Goal: Information Seeking & Learning: Learn about a topic

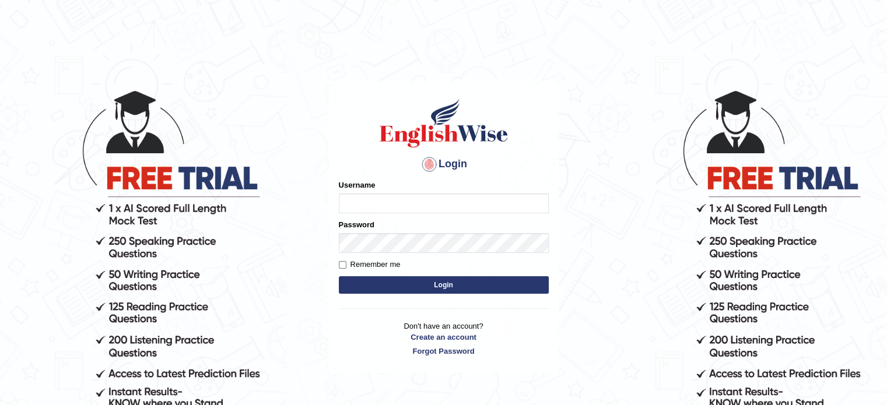
type input "0451698575"
click at [376, 286] on button "Login" at bounding box center [444, 284] width 210 height 17
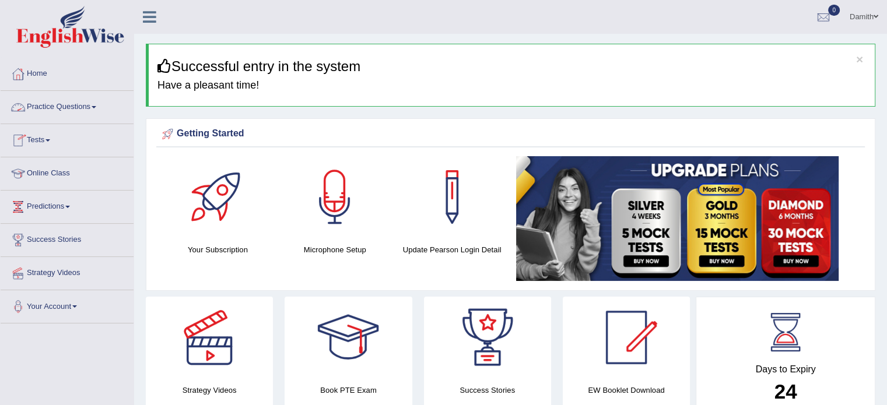
click at [93, 108] on link "Practice Questions" at bounding box center [67, 105] width 133 height 29
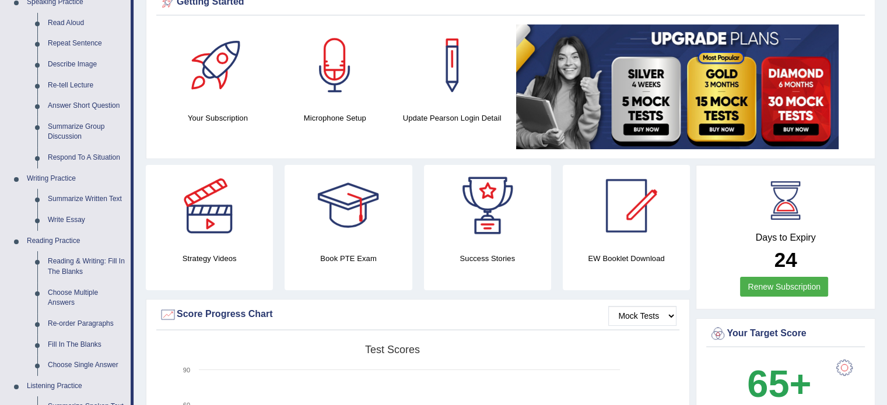
scroll to position [117, 0]
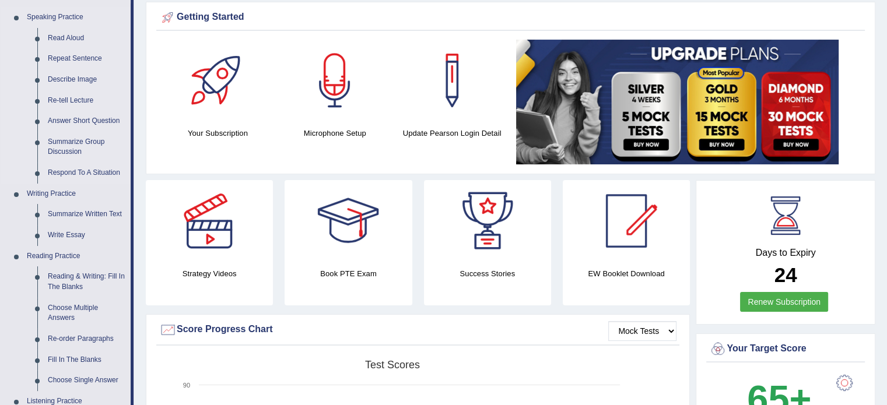
click at [39, 13] on link "Speaking Practice" at bounding box center [76, 17] width 109 height 21
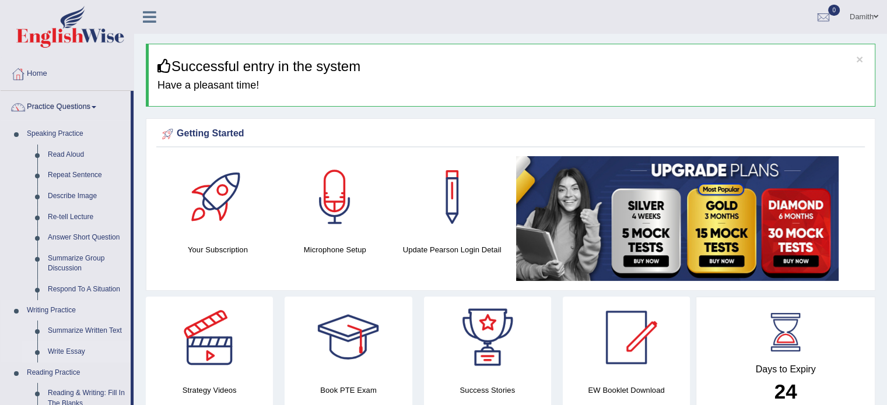
click at [68, 350] on link "Write Essay" at bounding box center [87, 352] width 88 height 21
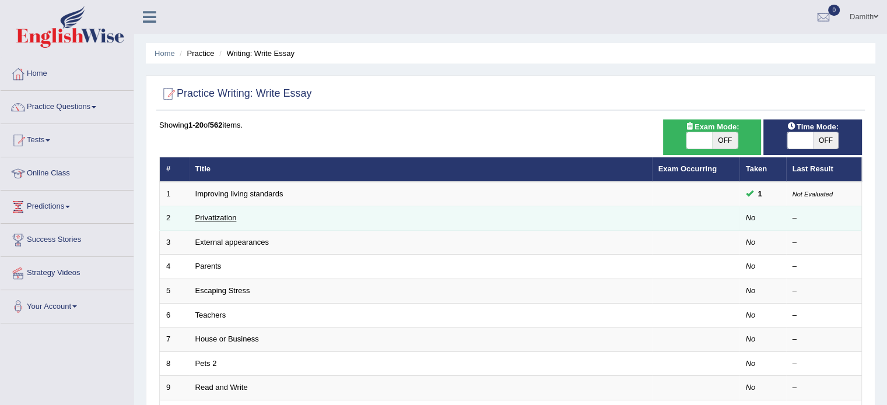
click at [217, 215] on link "Privatization" at bounding box center [215, 217] width 41 height 9
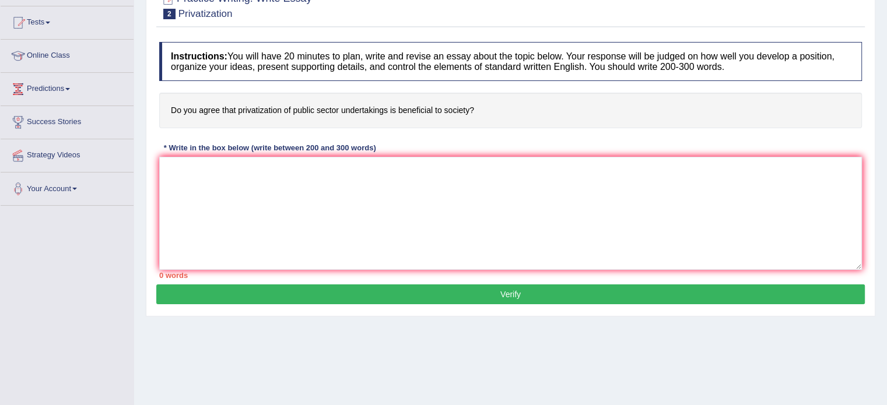
scroll to position [120, 0]
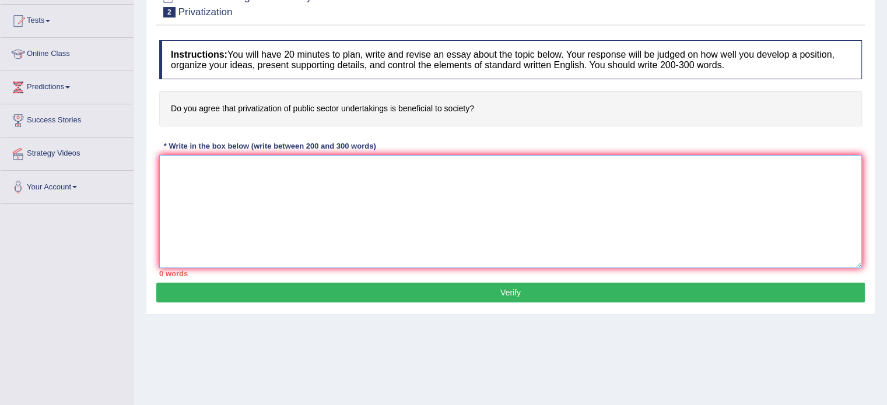
click at [679, 190] on textarea at bounding box center [510, 211] width 703 height 113
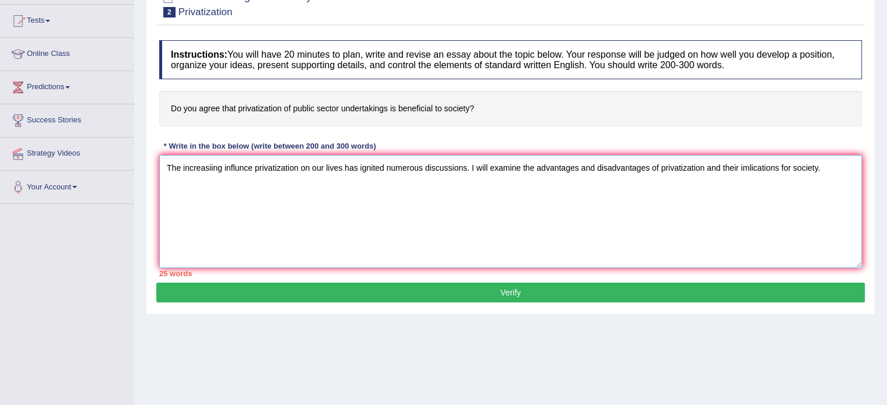
click at [750, 166] on textarea "The increasiing influnce privatization on our lives has ignited numerous discus…" at bounding box center [510, 211] width 703 height 113
click at [828, 165] on textarea "The increasiing influnce privatization on our lives has ignited numerous discus…" at bounding box center [510, 211] width 703 height 113
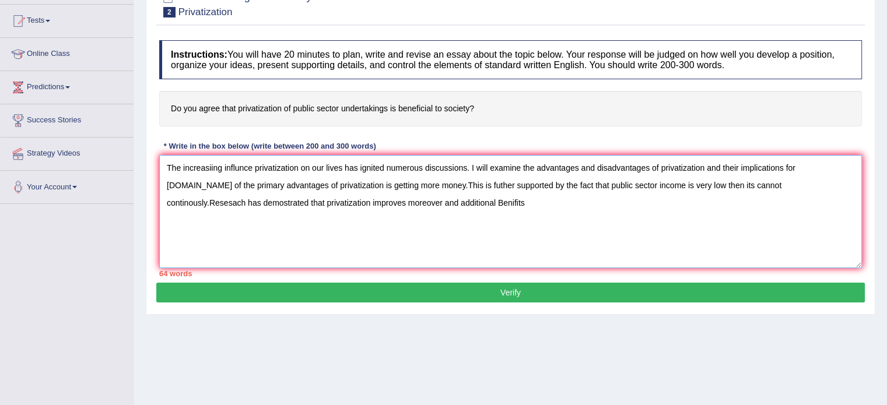
click at [357, 200] on textarea "The increasiing influnce privatization on our lives has ignited numerous discus…" at bounding box center [510, 211] width 703 height 113
click at [385, 199] on textarea "The increasiing influnce privatization on our lives has ignited numerous discus…" at bounding box center [510, 211] width 703 height 113
click at [541, 201] on textarea "The increasiing influnce privatization on our lives has ignited numerous discus…" at bounding box center [510, 211] width 703 height 113
click at [590, 204] on textarea "The increasiing influnce privatization on our lives has ignited numerous discus…" at bounding box center [510, 211] width 703 height 113
click at [595, 198] on textarea "The increasiing influnce privatization on our lives has ignited numerous discus…" at bounding box center [510, 211] width 703 height 113
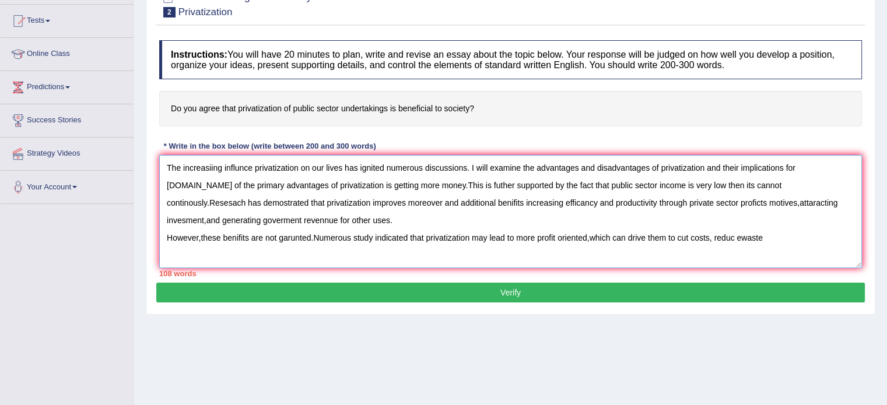
click at [736, 237] on textarea "The increasiing influnce privatization on our lives has ignited numerous discus…" at bounding box center [510, 211] width 703 height 113
click at [738, 237] on textarea "The increasiing influnce privatization on our lives has ignited numerous discus…" at bounding box center [510, 211] width 703 height 113
click at [764, 235] on textarea "The increasiing influnce privatization on our lives has ignited numerous discus…" at bounding box center [510, 211] width 703 height 113
type textarea "The increasiing influnce privatization on our lives has ignited numerous discus…"
click at [668, 290] on button "Verify" at bounding box center [510, 293] width 709 height 20
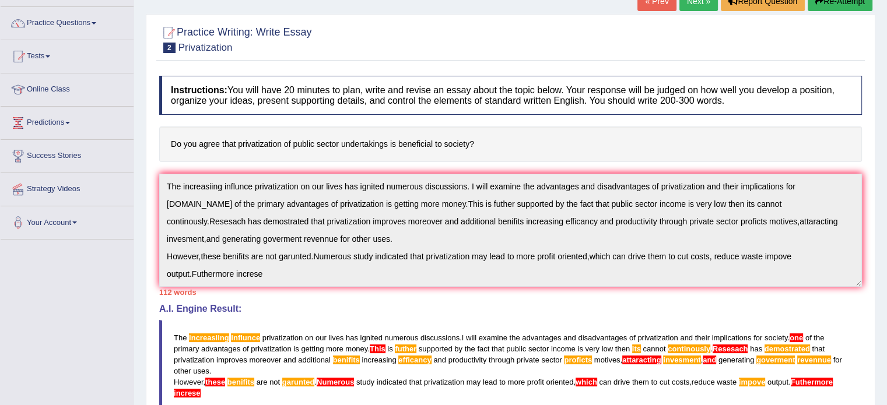
scroll to position [61, 0]
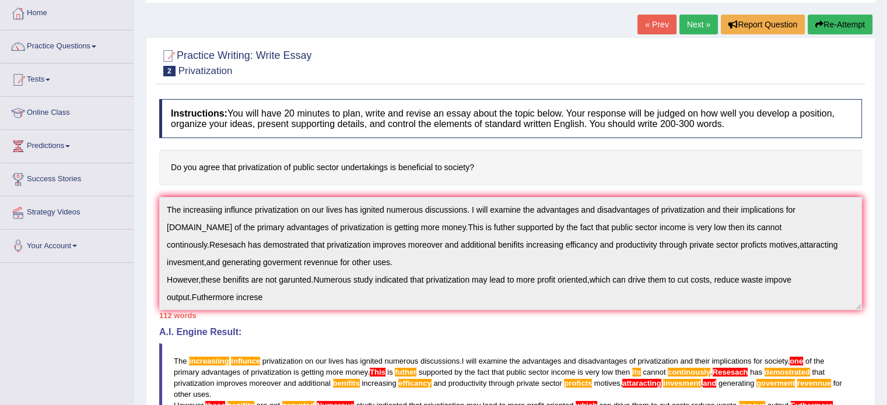
click at [833, 23] on button "Re-Attempt" at bounding box center [840, 25] width 65 height 20
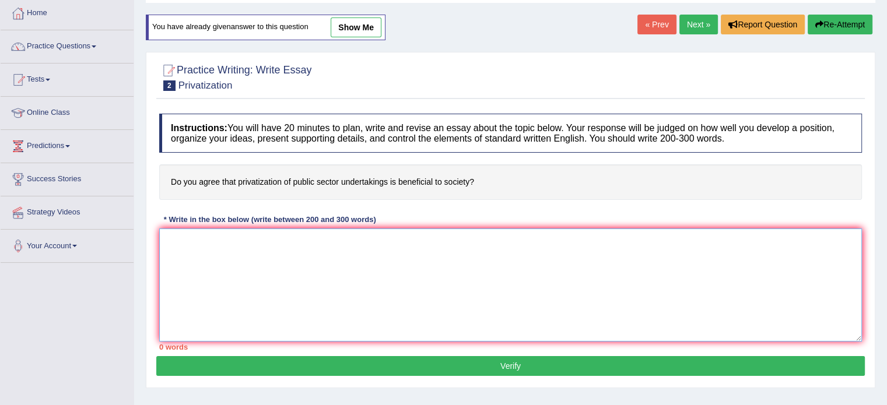
paste textarea "The increasing influence of (essay topic) on our lives has ignited numerous dis…"
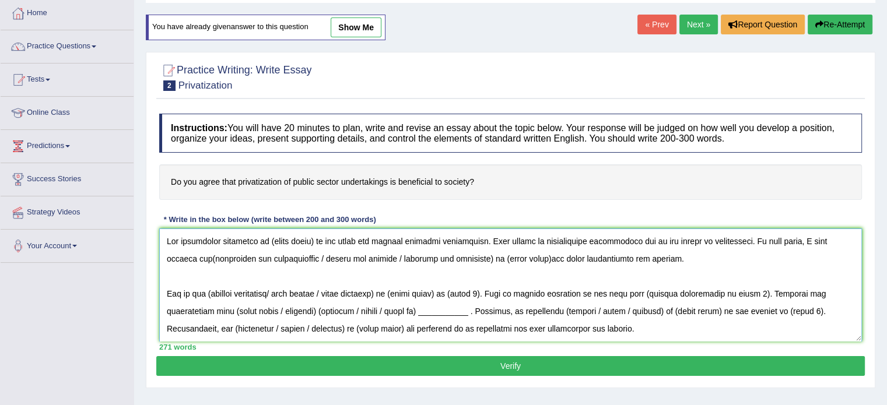
drag, startPoint x: 265, startPoint y: 241, endPoint x: 309, endPoint y: 244, distance: 43.9
click at [309, 244] on textarea at bounding box center [510, 285] width 703 height 113
click at [311, 242] on textarea at bounding box center [510, 285] width 703 height 113
click at [461, 257] on textarea at bounding box center [510, 285] width 703 height 113
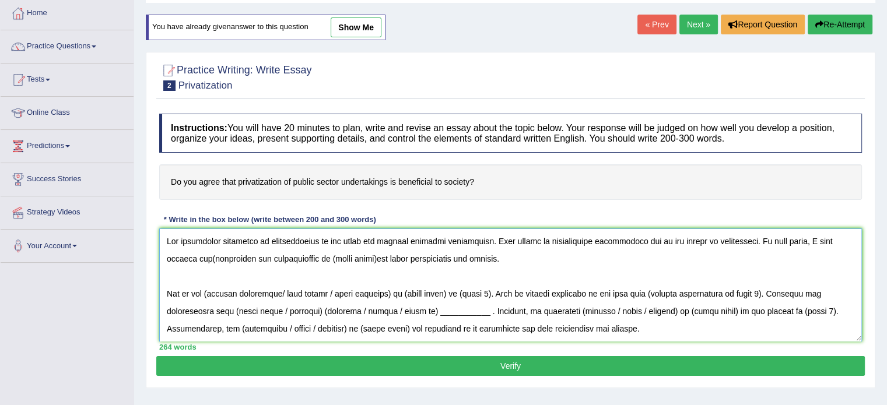
click at [304, 257] on textarea at bounding box center [510, 285] width 703 height 113
click at [180, 258] on textarea at bounding box center [510, 285] width 703 height 113
click at [208, 293] on textarea at bounding box center [510, 285] width 703 height 113
click at [278, 291] on textarea at bounding box center [510, 285] width 703 height 113
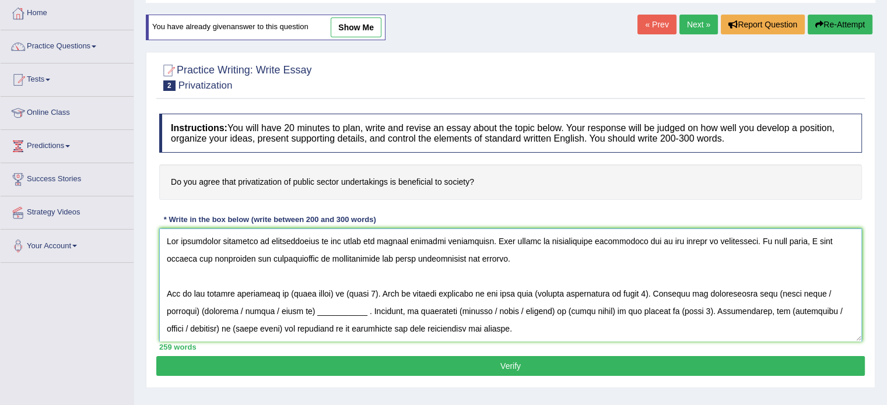
click at [289, 295] on textarea at bounding box center [510, 285] width 703 height 113
click at [372, 292] on textarea at bounding box center [510, 285] width 703 height 113
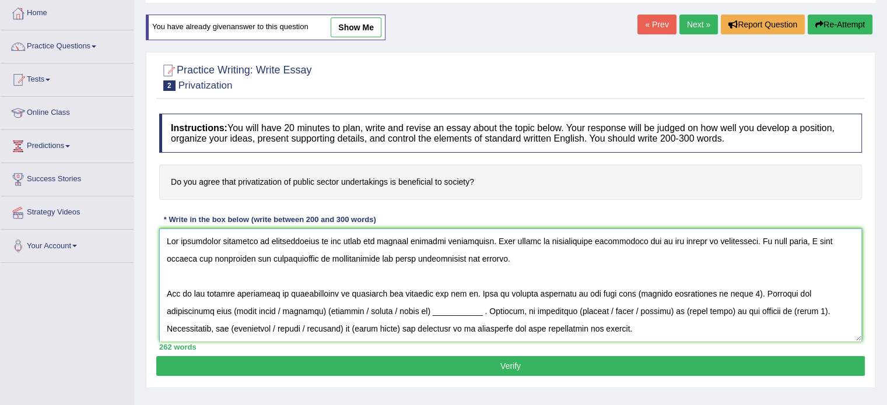
click at [372, 295] on textarea at bounding box center [510, 285] width 703 height 113
click at [461, 293] on textarea at bounding box center [510, 285] width 703 height 113
click at [614, 293] on textarea at bounding box center [510, 285] width 703 height 113
click at [814, 293] on textarea at bounding box center [510, 285] width 703 height 113
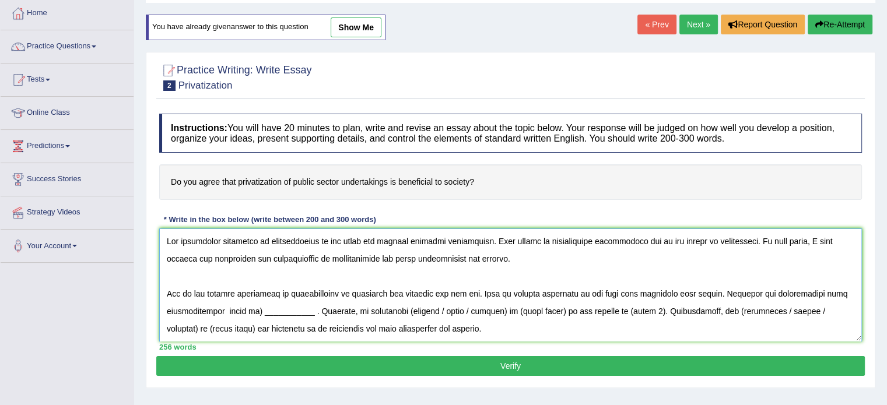
click at [245, 308] on textarea at bounding box center [510, 285] width 703 height 113
click at [457, 311] on textarea at bounding box center [510, 285] width 703 height 113
click at [462, 309] on textarea at bounding box center [510, 285] width 703 height 113
click at [399, 309] on textarea at bounding box center [510, 285] width 703 height 113
click at [478, 310] on textarea at bounding box center [510, 285] width 703 height 113
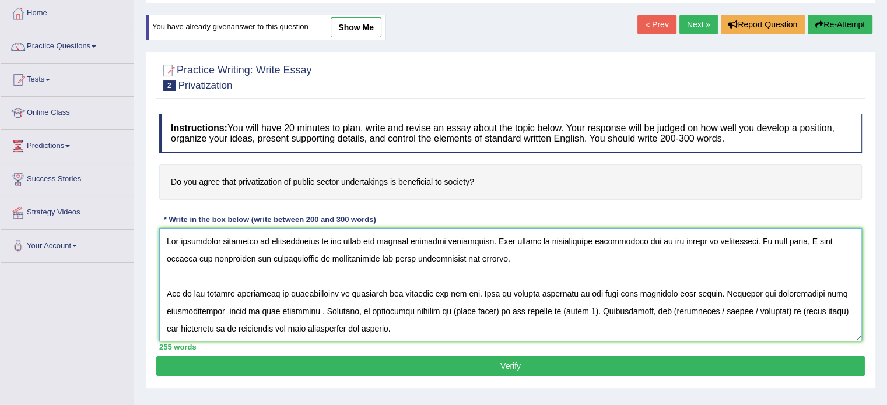
click at [480, 311] on textarea at bounding box center [510, 285] width 703 height 113
click at [559, 311] on textarea at bounding box center [510, 285] width 703 height 113
click at [796, 312] on textarea at bounding box center [510, 285] width 703 height 113
click at [678, 311] on textarea at bounding box center [510, 285] width 703 height 113
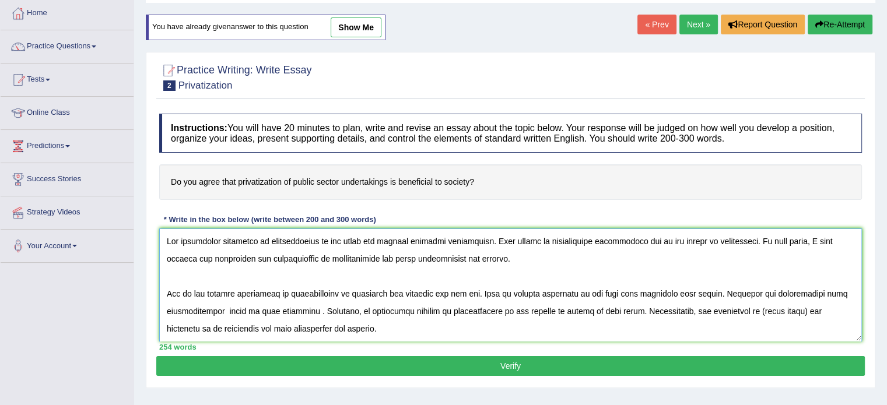
click at [775, 310] on textarea at bounding box center [510, 285] width 703 height 113
click at [326, 320] on textarea at bounding box center [510, 285] width 703 height 113
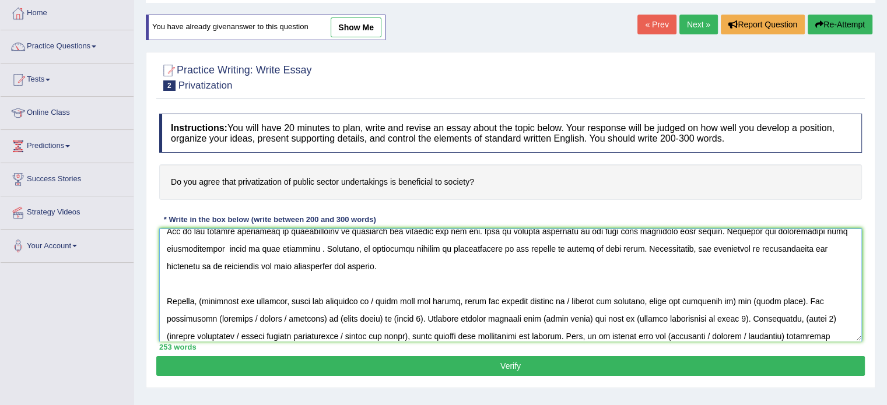
scroll to position [79, 0]
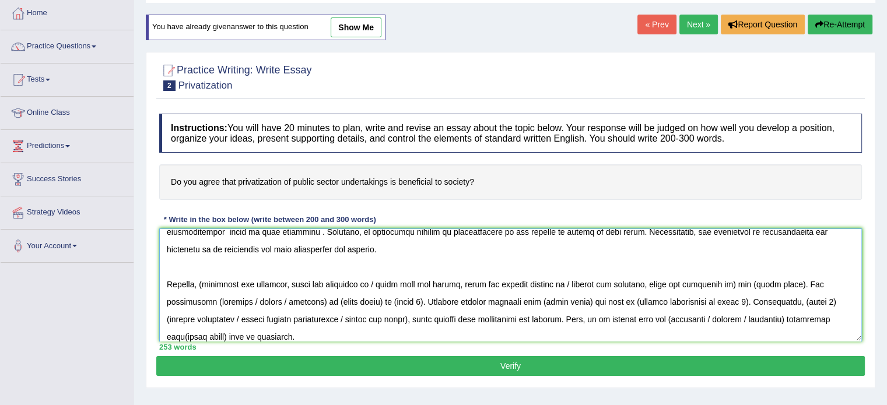
click at [205, 283] on textarea at bounding box center [510, 285] width 703 height 113
click at [283, 283] on textarea at bounding box center [510, 285] width 703 height 113
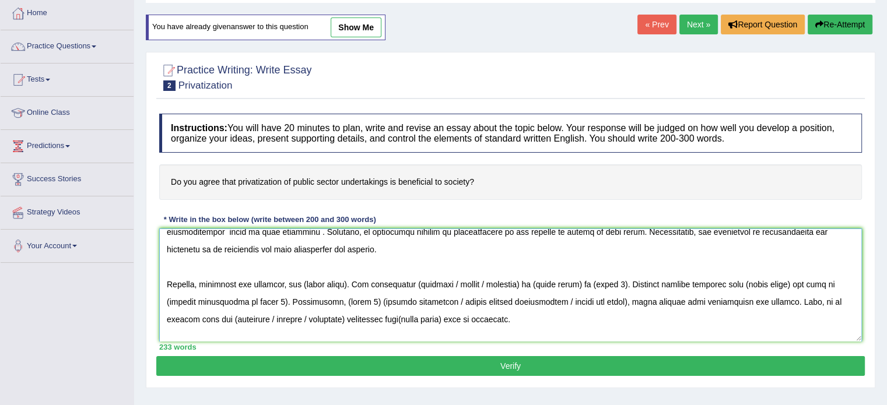
click at [303, 281] on textarea at bounding box center [510, 285] width 703 height 113
click at [300, 281] on textarea at bounding box center [510, 285] width 703 height 113
click at [443, 282] on textarea at bounding box center [510, 285] width 703 height 113
click at [407, 283] on textarea at bounding box center [510, 285] width 703 height 113
click at [451, 282] on textarea at bounding box center [510, 285] width 703 height 113
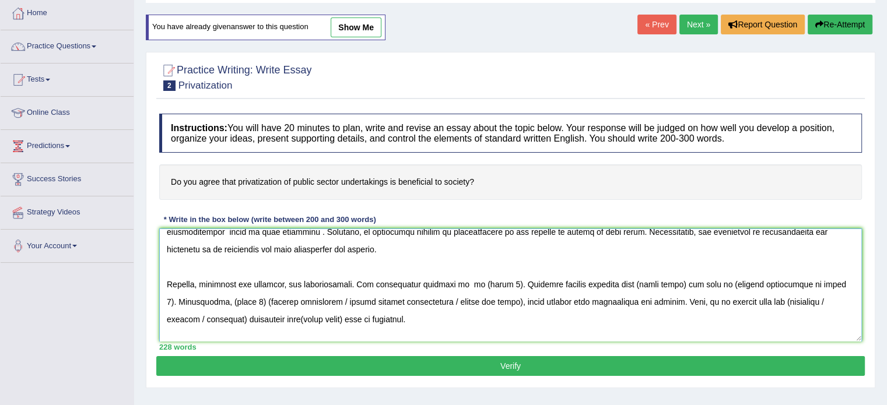
click at [451, 282] on textarea at bounding box center [510, 285] width 703 height 113
click at [505, 283] on textarea at bounding box center [510, 285] width 703 height 113
click at [739, 283] on textarea at bounding box center [510, 285] width 703 height 113
click at [736, 283] on textarea at bounding box center [510, 285] width 703 height 113
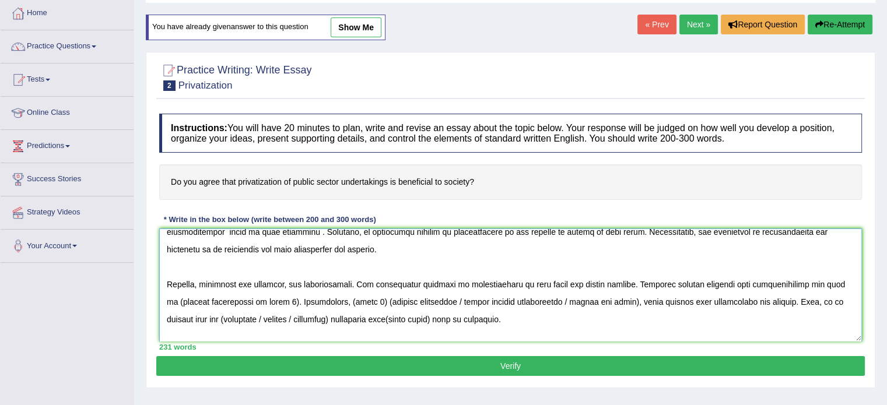
click at [274, 300] on textarea at bounding box center [510, 285] width 703 height 113
click at [275, 302] on textarea at bounding box center [510, 285] width 703 height 113
click at [400, 300] on textarea at bounding box center [510, 285] width 703 height 113
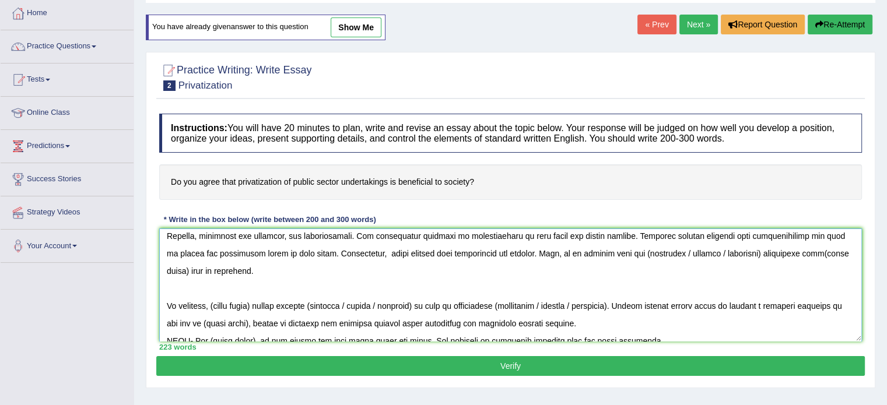
scroll to position [128, 0]
click at [624, 253] on textarea at bounding box center [510, 285] width 703 height 113
click at [651, 251] on textarea at bounding box center [510, 285] width 703 height 113
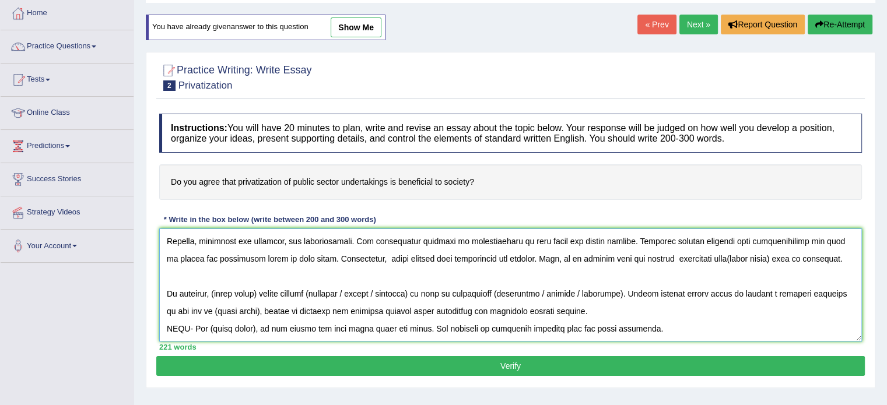
click at [708, 251] on textarea at bounding box center [510, 285] width 703 height 113
click at [215, 285] on textarea at bounding box center [510, 285] width 703 height 113
click at [311, 287] on textarea at bounding box center [510, 285] width 703 height 113
click at [347, 285] on textarea at bounding box center [510, 285] width 703 height 113
click at [562, 286] on textarea at bounding box center [510, 285] width 703 height 113
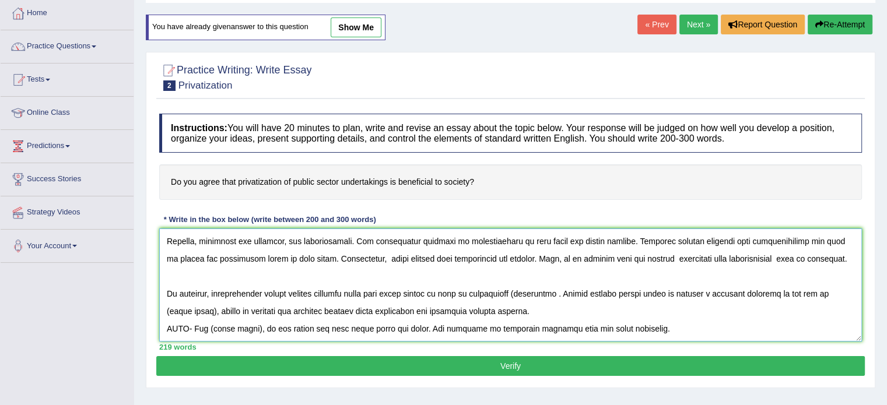
click at [521, 287] on textarea at bounding box center [510, 285] width 703 height 113
click at [211, 304] on textarea at bounding box center [510, 285] width 703 height 113
click at [173, 323] on textarea at bounding box center [510, 285] width 703 height 113
click at [166, 321] on textarea at bounding box center [510, 285] width 703 height 113
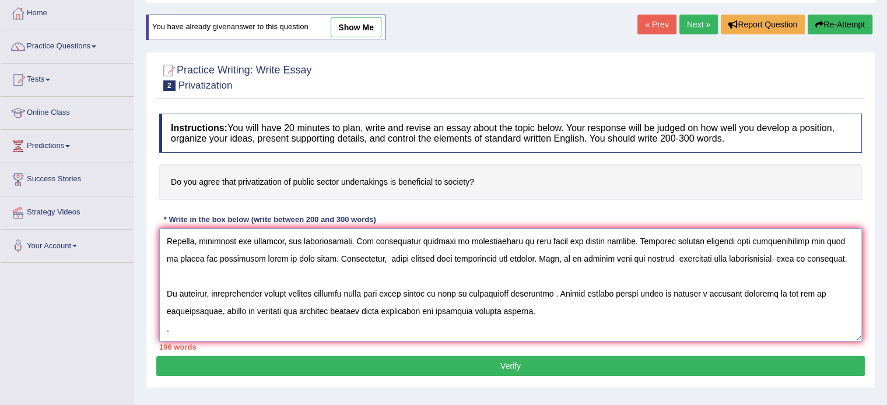
click at [477, 284] on textarea at bounding box center [510, 285] width 703 height 113
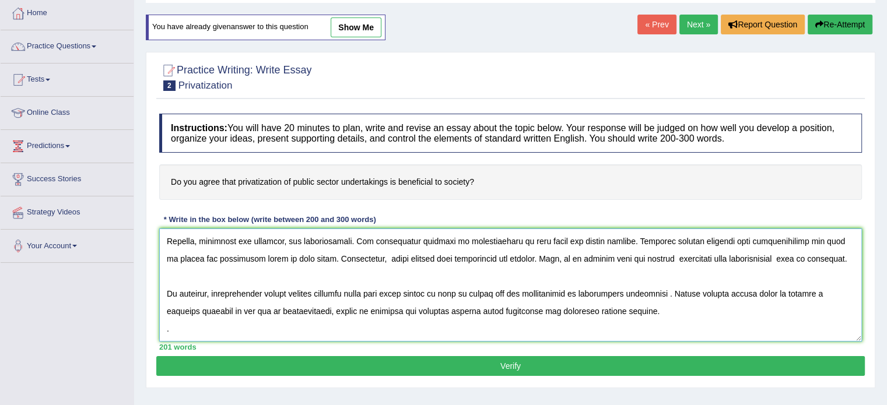
type textarea "The increasing influence of privatization on our lives has ignited numerous dis…"
click at [499, 362] on button "Verify" at bounding box center [510, 366] width 709 height 20
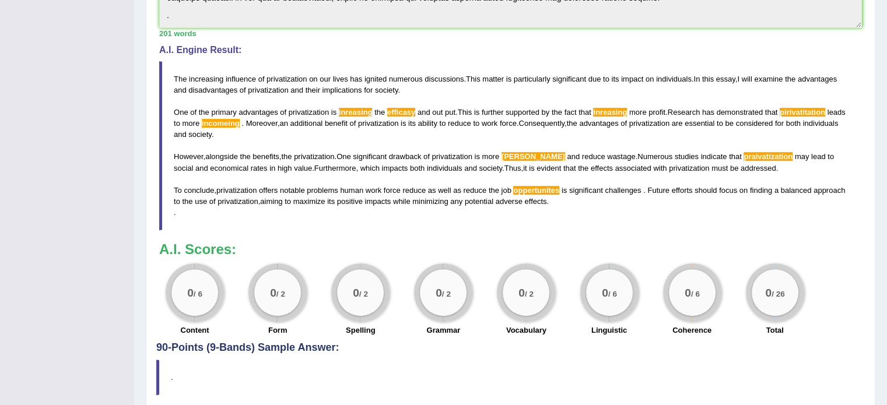
scroll to position [342, 0]
